Goal: Information Seeking & Learning: Find specific fact

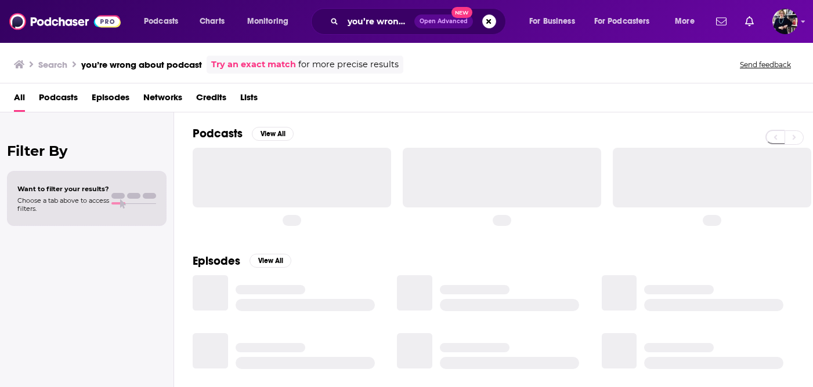
click at [486, 28] on div "you’re wrong about podcast Open Advanced New" at bounding box center [408, 21] width 195 height 27
click at [486, 22] on button "Search podcasts, credits, & more..." at bounding box center [489, 21] width 14 height 14
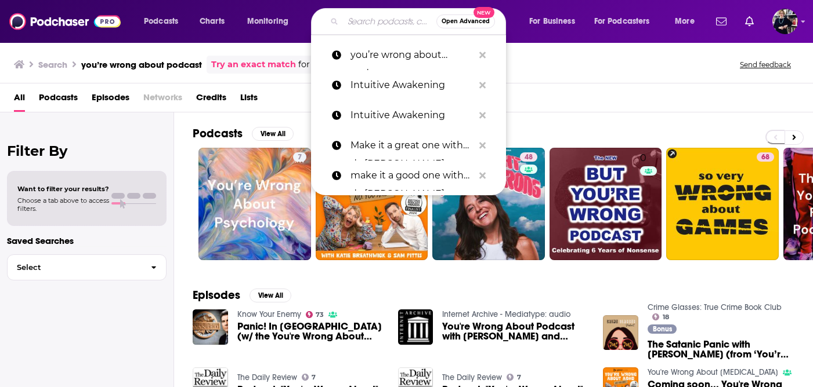
paste input "Apple News In Conversation"
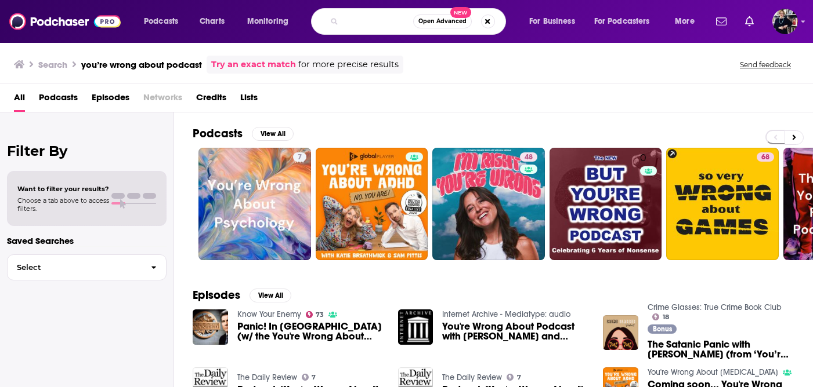
type input "Apple News In Conversation"
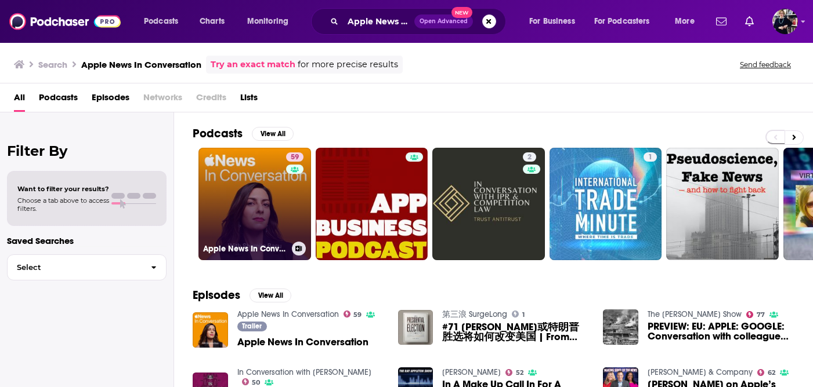
click at [231, 222] on link "59 Apple News In Conversation" at bounding box center [254, 204] width 113 height 113
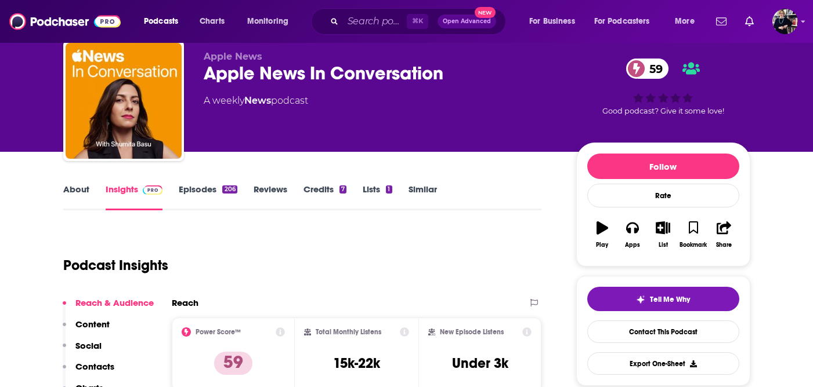
scroll to position [36, 0]
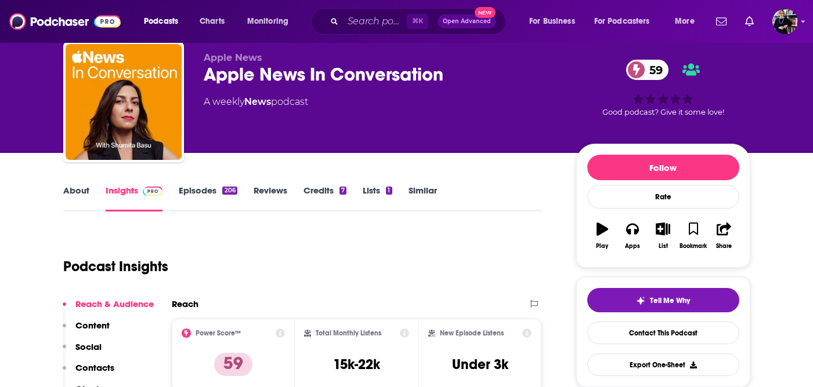
click at [79, 193] on link "About" at bounding box center [76, 198] width 26 height 27
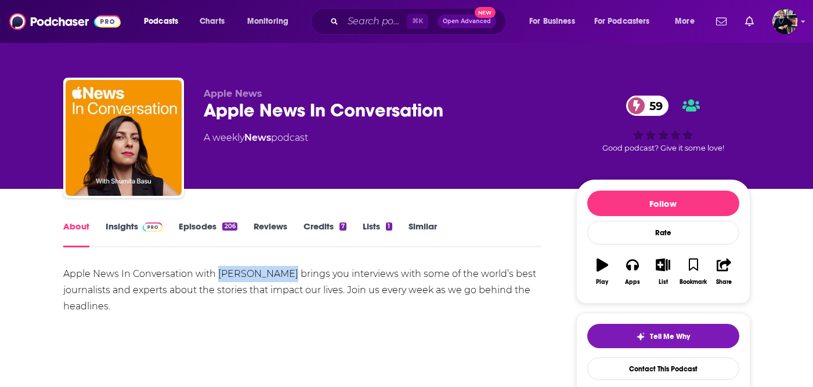
drag, startPoint x: 283, startPoint y: 275, endPoint x: 218, endPoint y: 274, distance: 65.0
click at [217, 275] on div "Apple News In Conversation with [PERSON_NAME] brings you interviews with some o…" at bounding box center [302, 290] width 478 height 49
copy div "[PERSON_NAME]"
